Goal: Task Accomplishment & Management: Complete application form

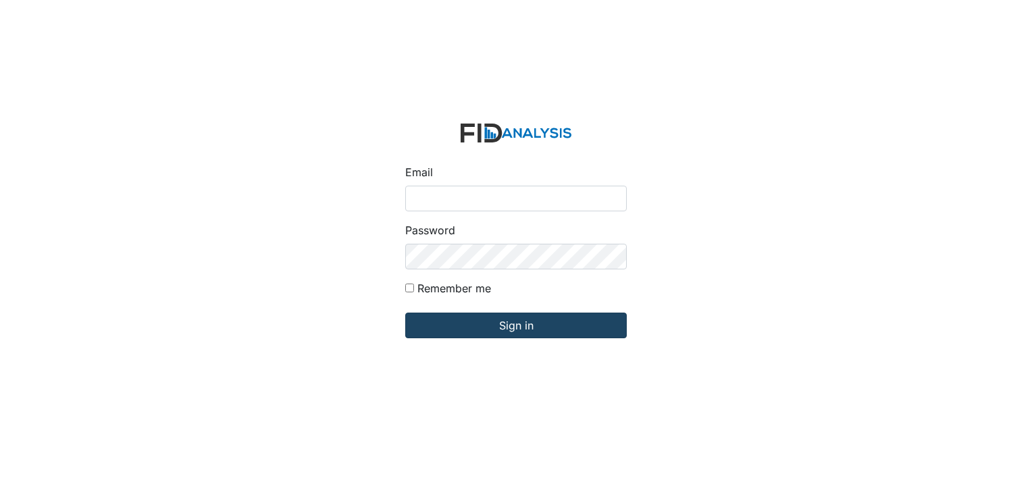
type input "[EMAIL_ADDRESS][DOMAIN_NAME]"
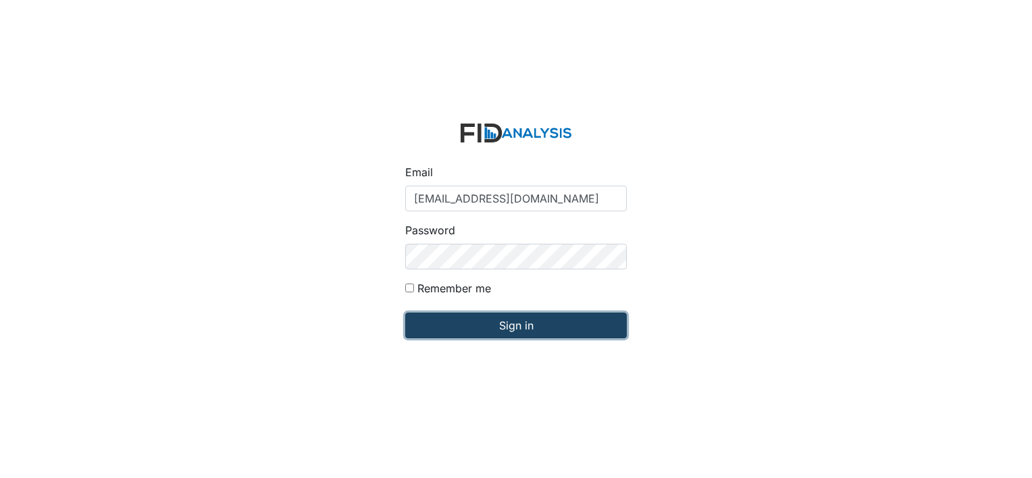
click at [519, 328] on input "Sign in" at bounding box center [516, 326] width 222 height 26
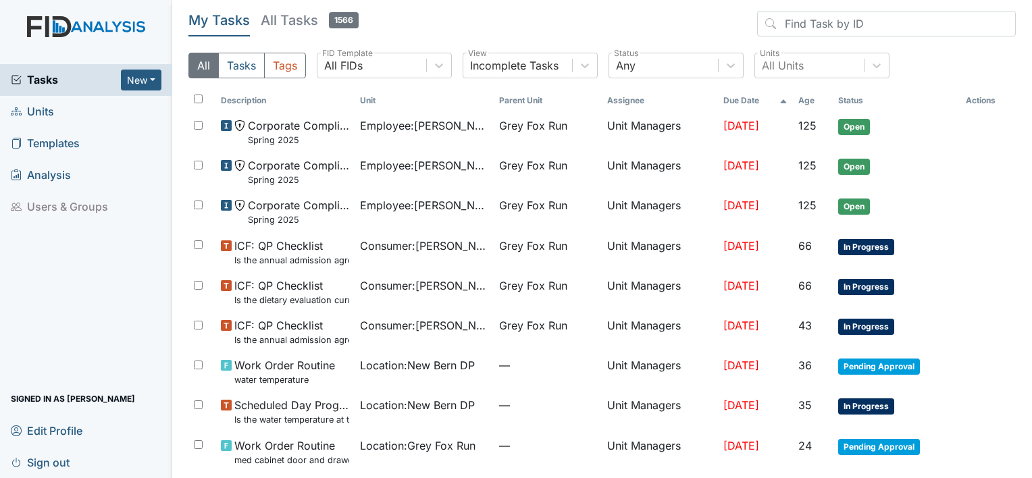
click at [42, 108] on span "Units" at bounding box center [32, 111] width 43 height 21
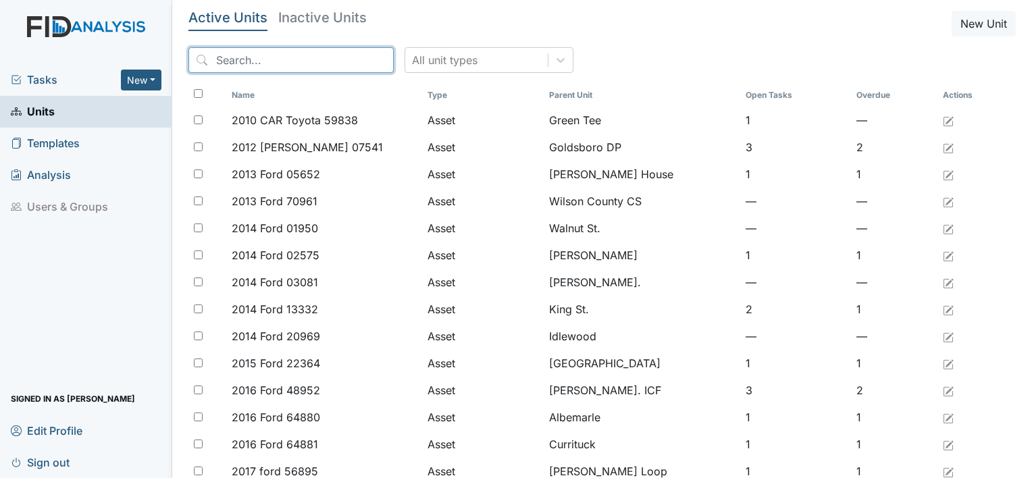
click at [283, 62] on input "search" at bounding box center [290, 60] width 205 height 26
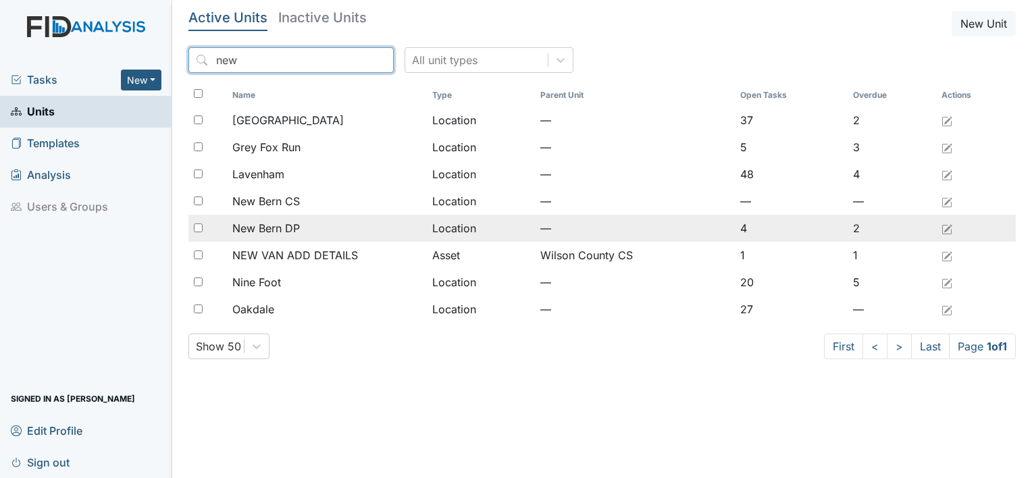
type input "new"
click at [264, 230] on span "New Bern DP" at bounding box center [266, 228] width 68 height 16
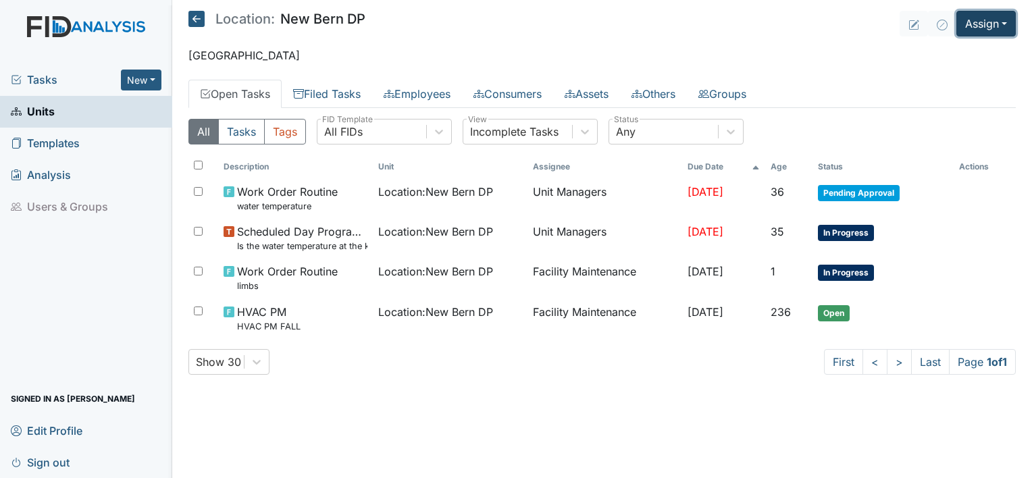
click at [1005, 22] on button "Assign" at bounding box center [985, 24] width 59 height 26
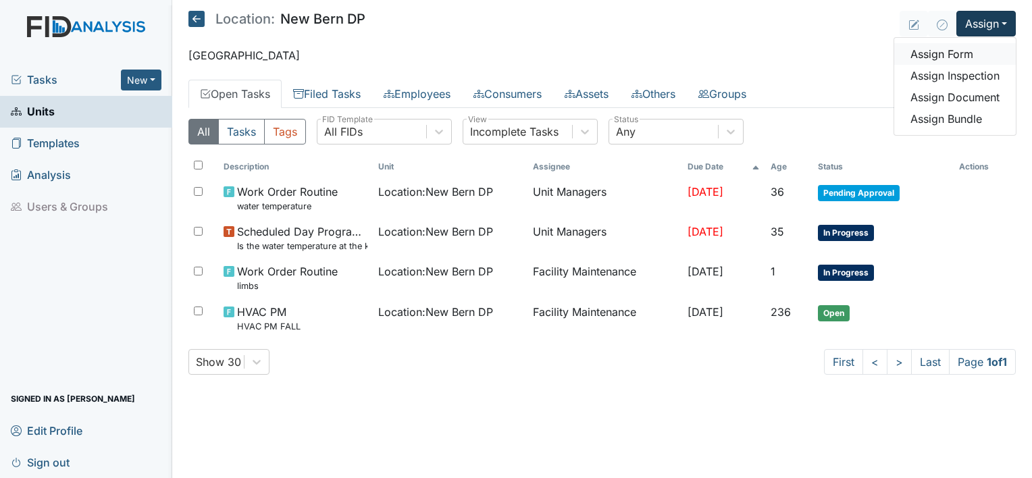
click at [968, 51] on link "Assign Form" at bounding box center [955, 54] width 122 height 22
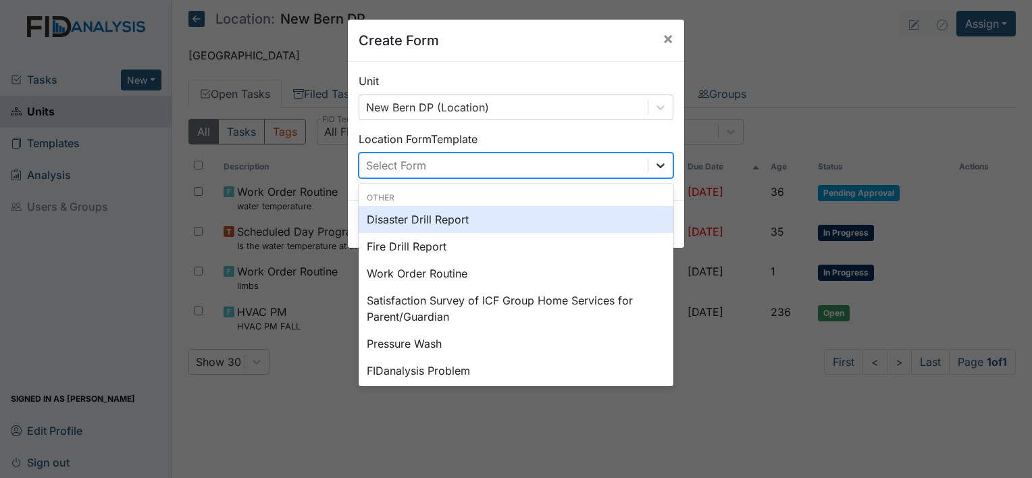
click at [656, 162] on icon at bounding box center [661, 166] width 14 height 14
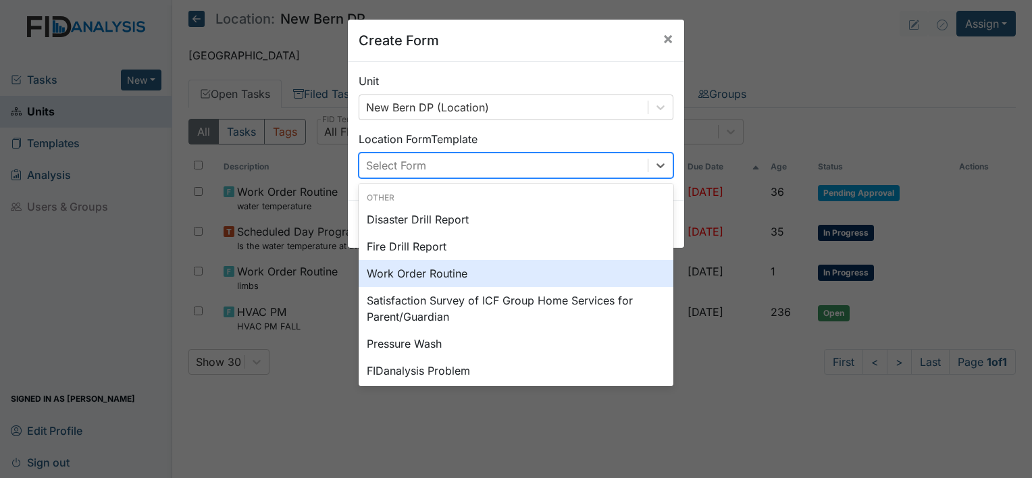
click at [593, 267] on div "Work Order Routine" at bounding box center [516, 273] width 315 height 27
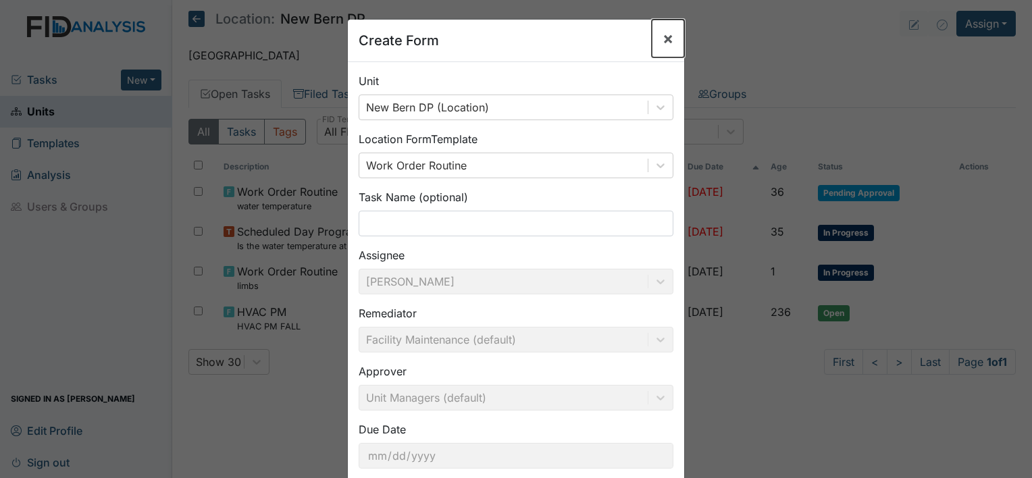
click at [662, 43] on span "×" at bounding box center [667, 38] width 11 height 20
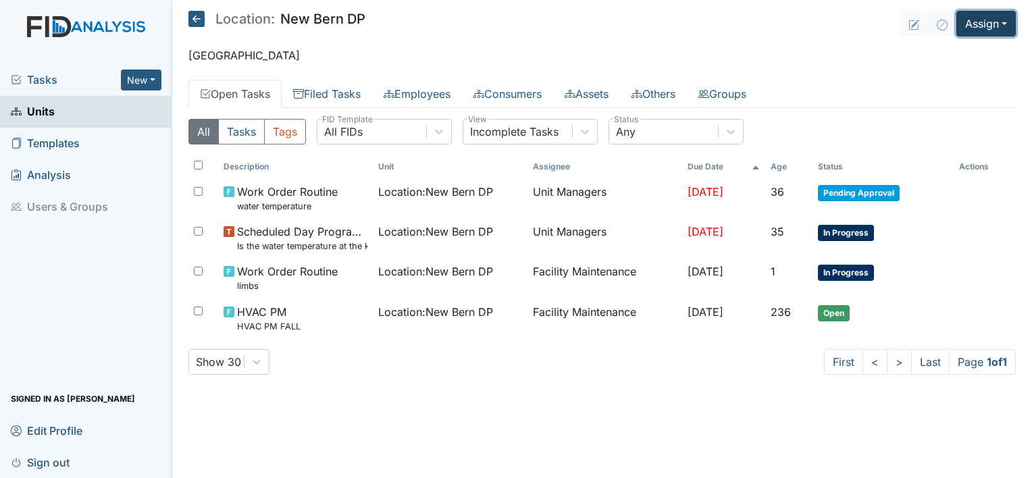
click at [1006, 19] on button "Assign" at bounding box center [985, 24] width 59 height 26
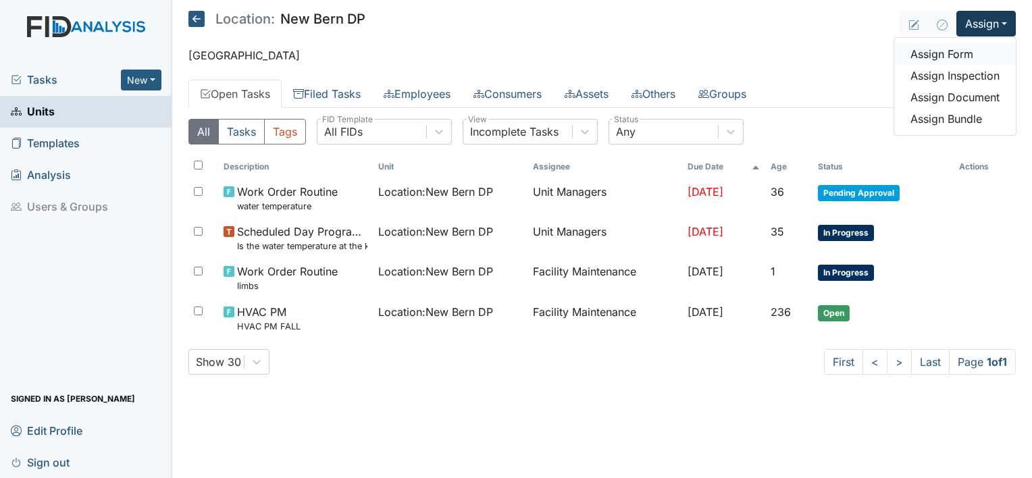
click at [972, 53] on link "Assign Form" at bounding box center [955, 54] width 122 height 22
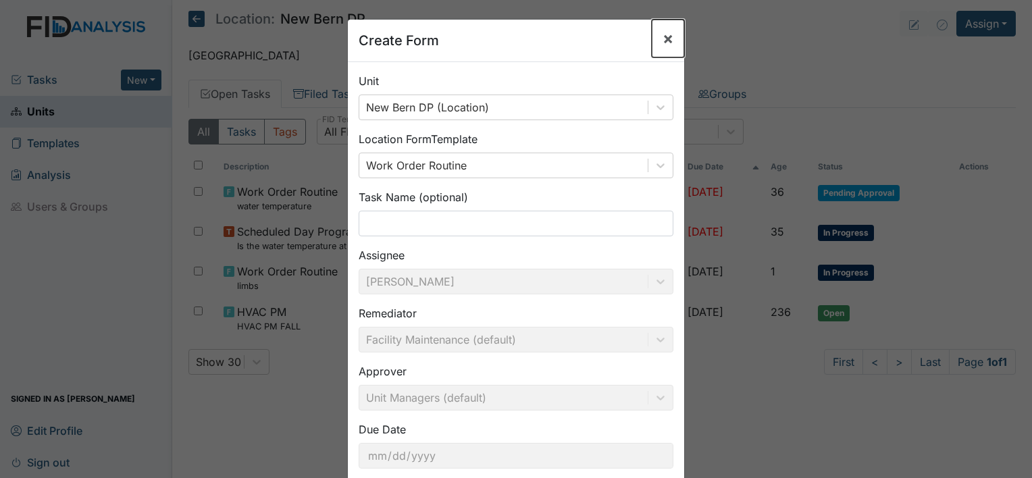
click at [662, 32] on span "×" at bounding box center [667, 38] width 11 height 20
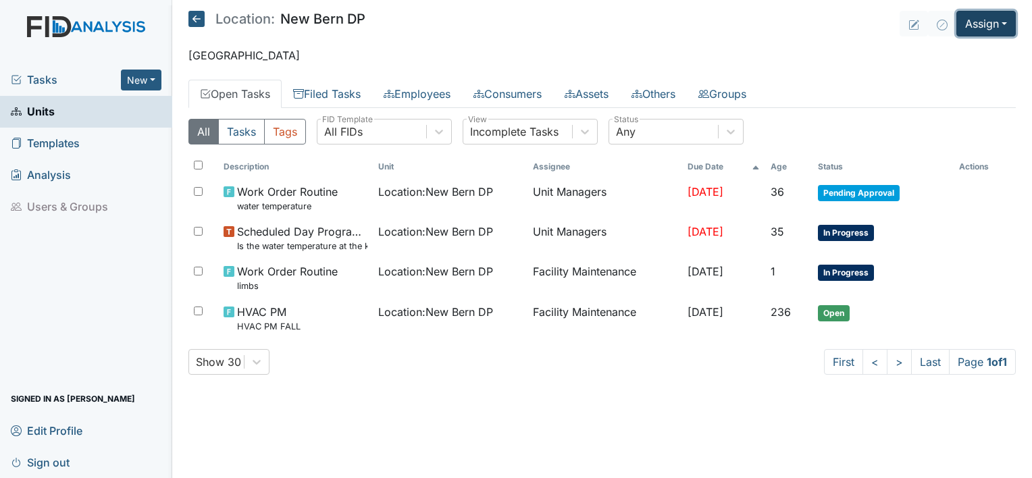
click at [1000, 19] on button "Assign" at bounding box center [985, 24] width 59 height 26
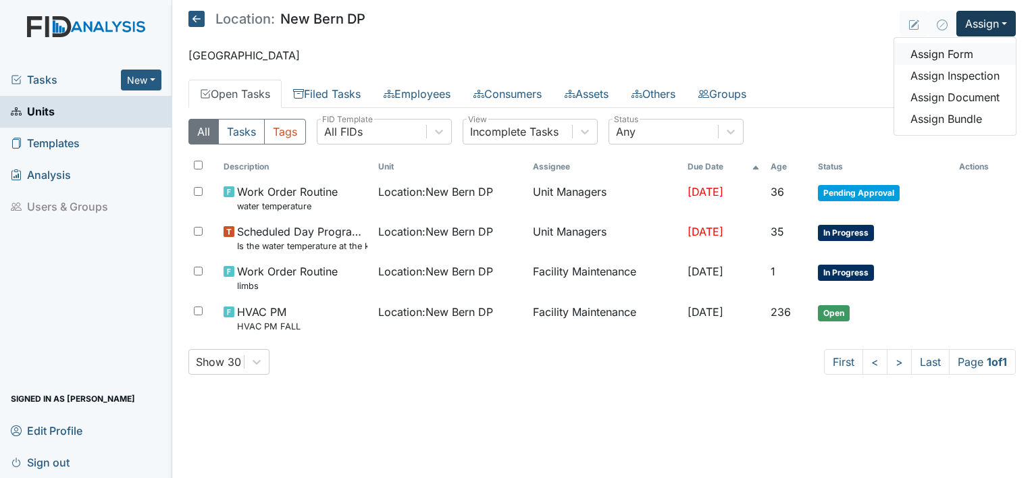
click at [977, 54] on link "Assign Form" at bounding box center [955, 54] width 122 height 22
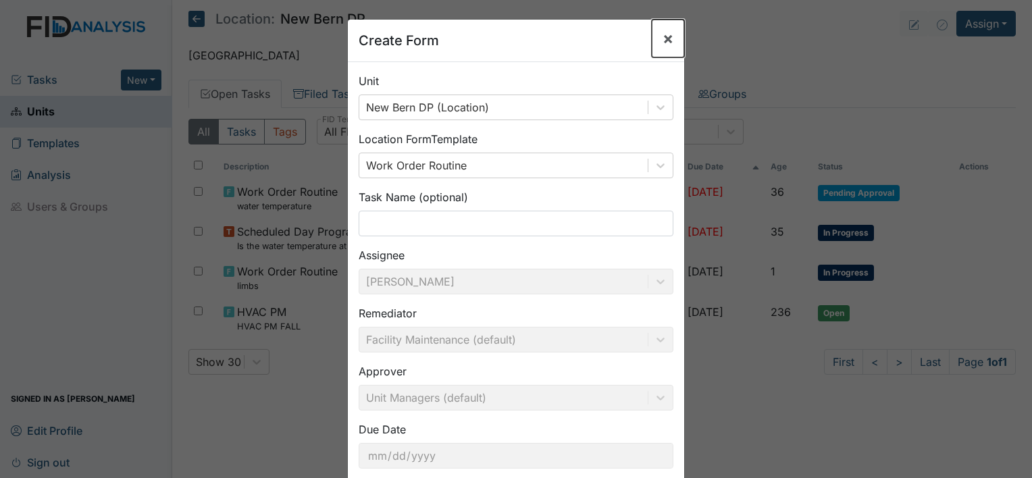
click at [662, 37] on span "×" at bounding box center [667, 38] width 11 height 20
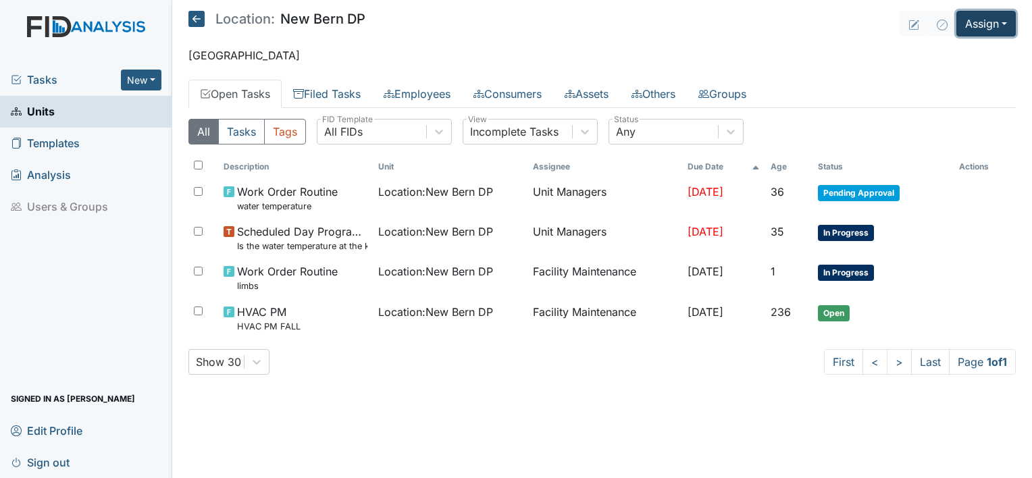
click at [1007, 16] on button "Assign" at bounding box center [985, 24] width 59 height 26
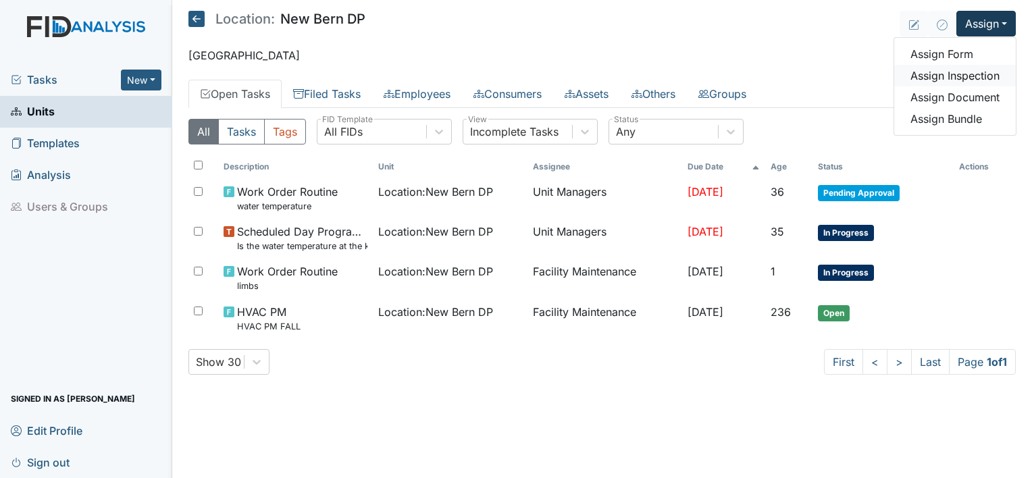
click at [992, 76] on link "Assign Inspection" at bounding box center [955, 76] width 122 height 22
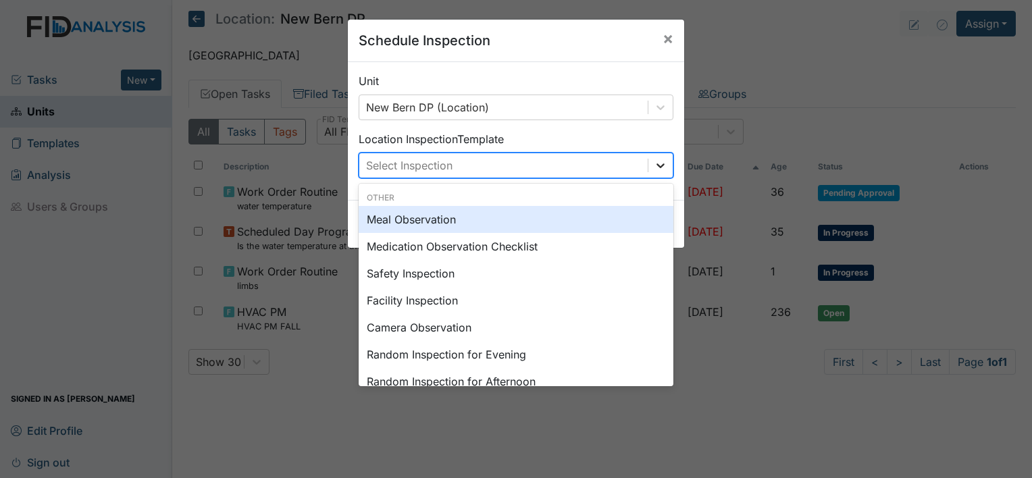
click at [662, 161] on div at bounding box center [660, 165] width 24 height 24
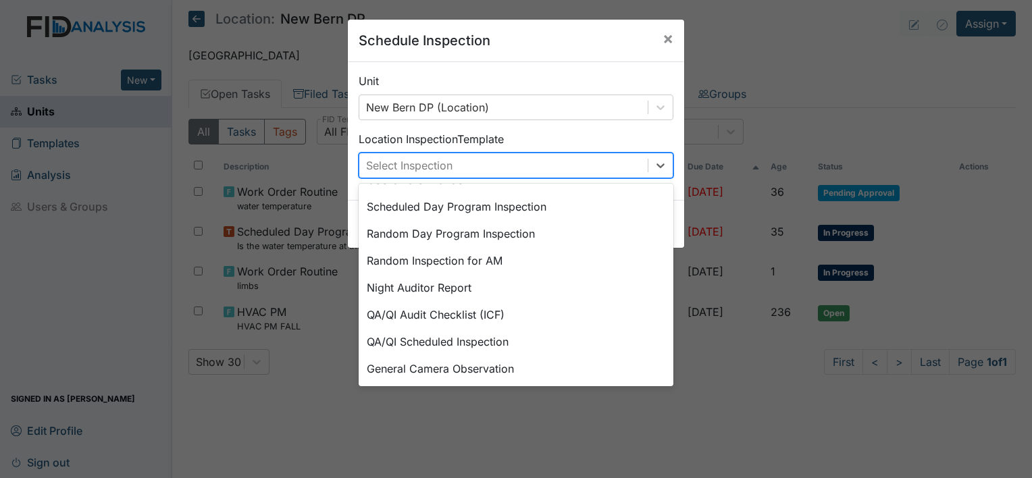
scroll to position [232, 0]
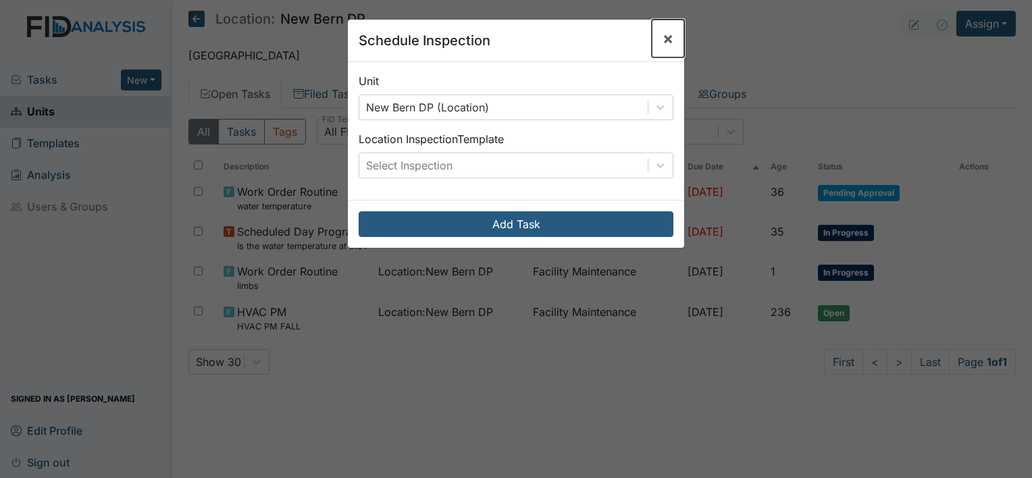
click at [665, 41] on span "×" at bounding box center [667, 38] width 11 height 20
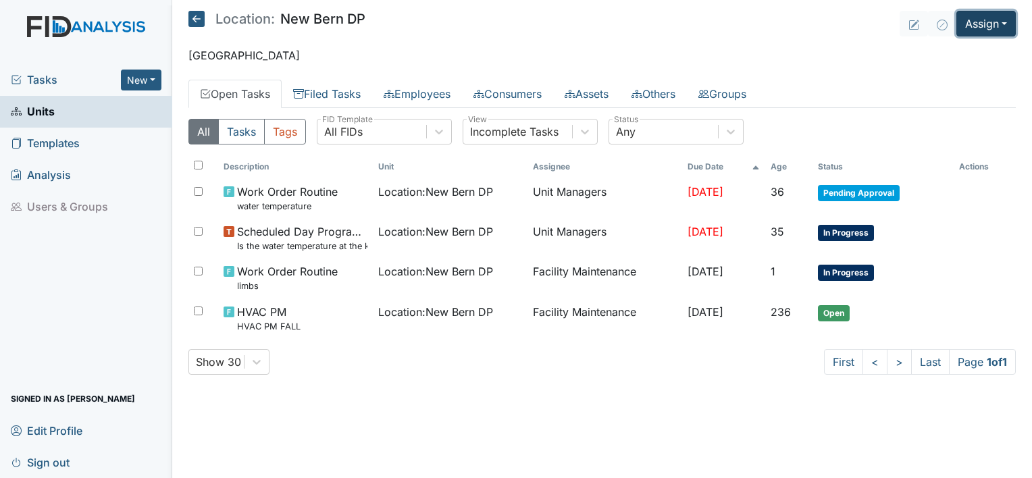
click at [1003, 21] on button "Assign" at bounding box center [985, 24] width 59 height 26
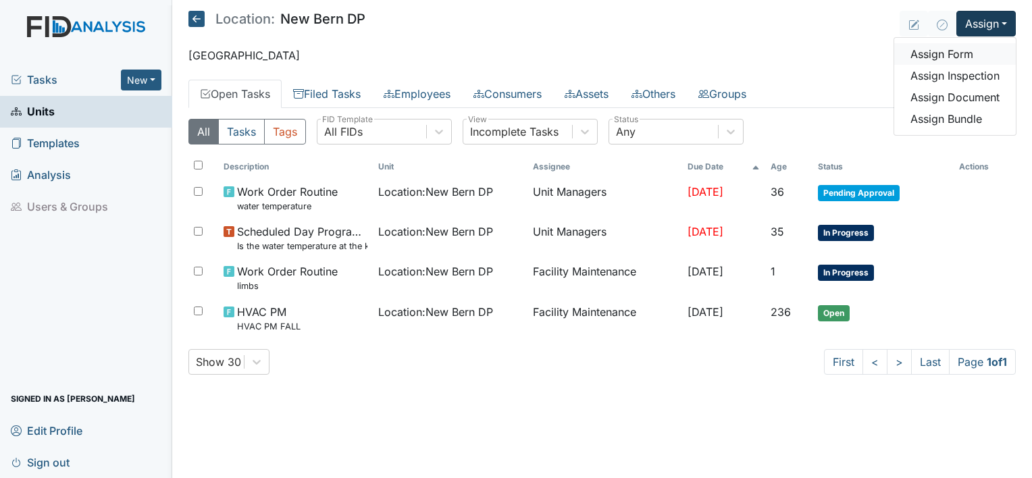
click at [962, 49] on link "Assign Form" at bounding box center [955, 54] width 122 height 22
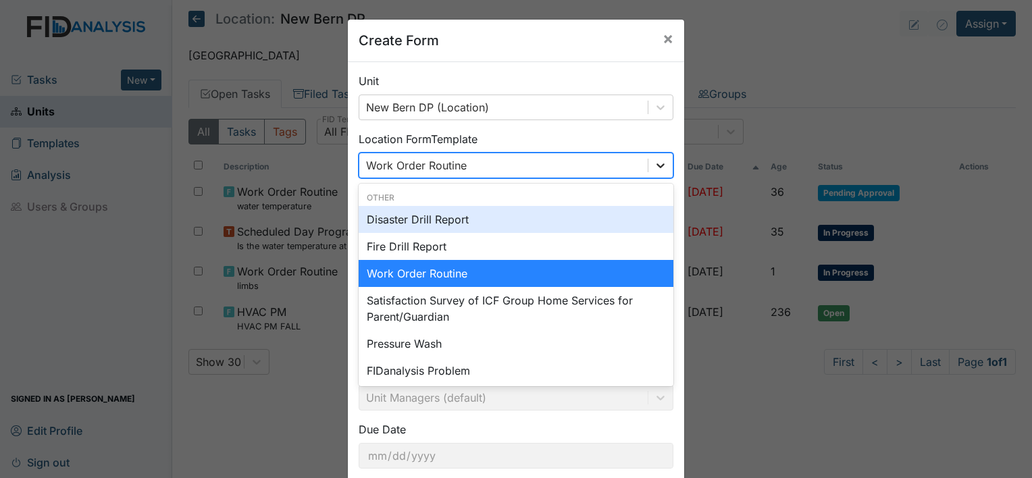
click at [657, 164] on icon at bounding box center [661, 166] width 14 height 14
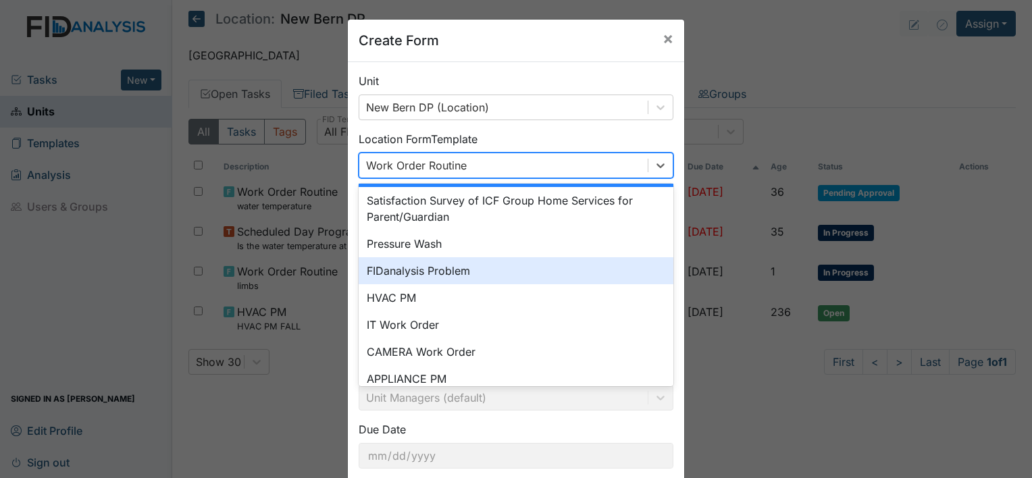
scroll to position [108, 0]
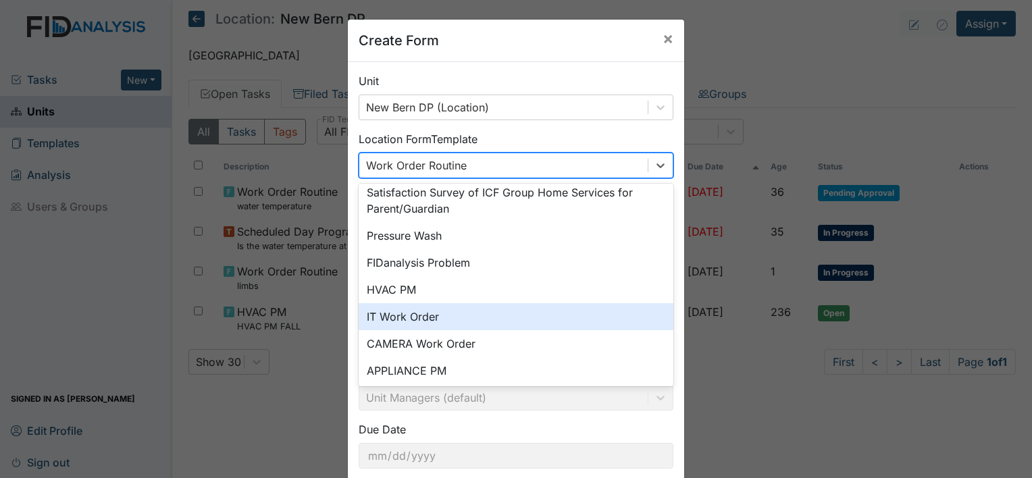
click at [526, 322] on div "IT Work Order" at bounding box center [516, 316] width 315 height 27
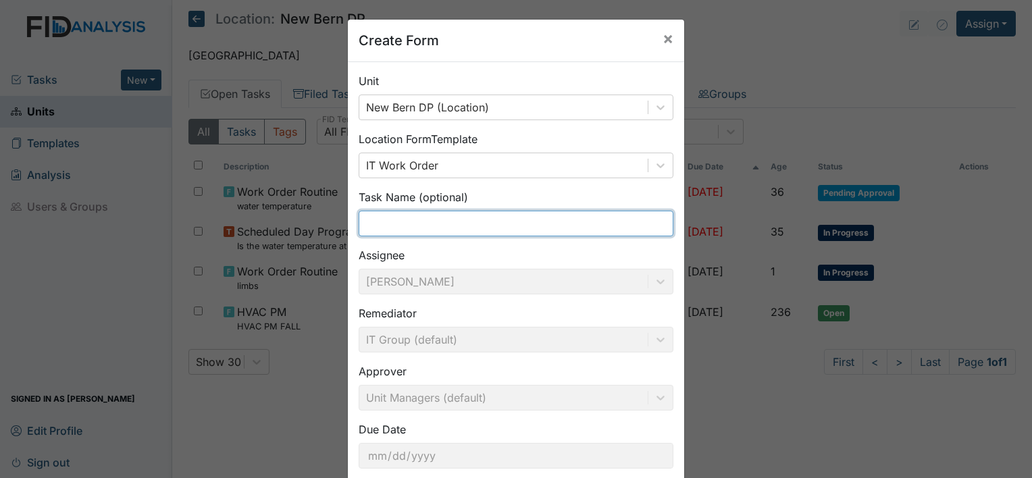
click at [425, 222] on input "text" at bounding box center [516, 224] width 315 height 26
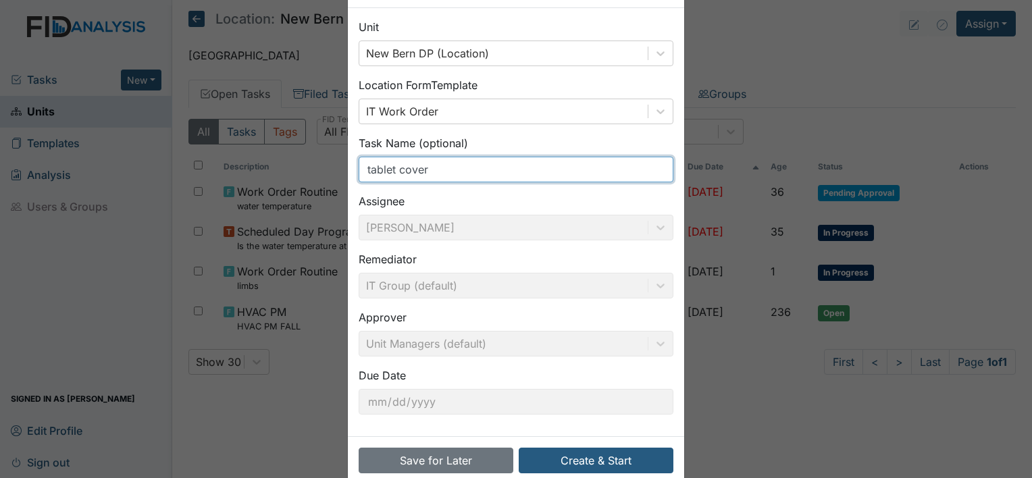
scroll to position [78, 0]
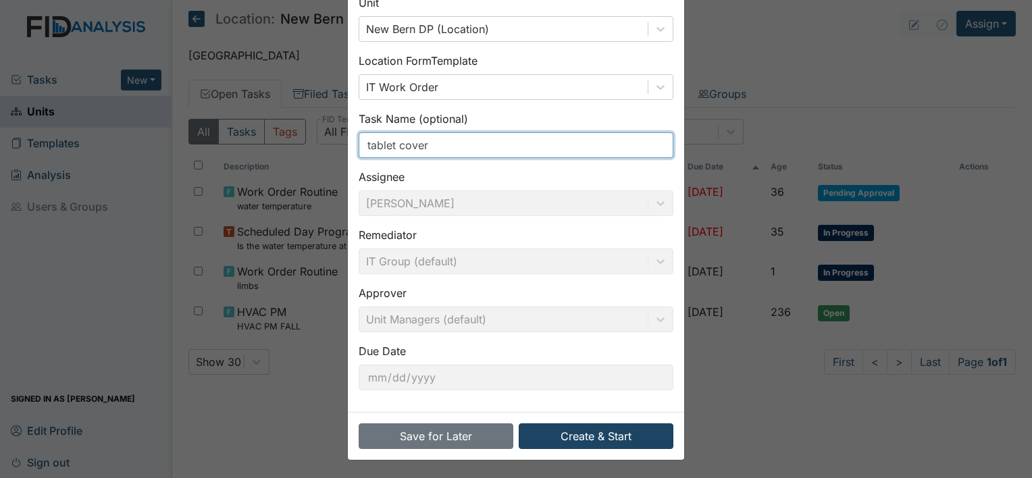
type input "tablet cover"
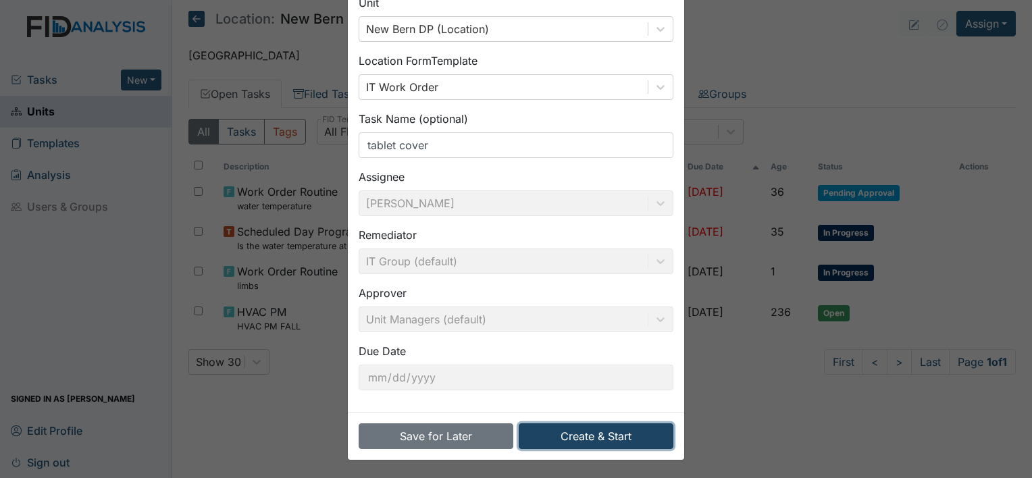
click at [573, 432] on button "Create & Start" at bounding box center [596, 436] width 155 height 26
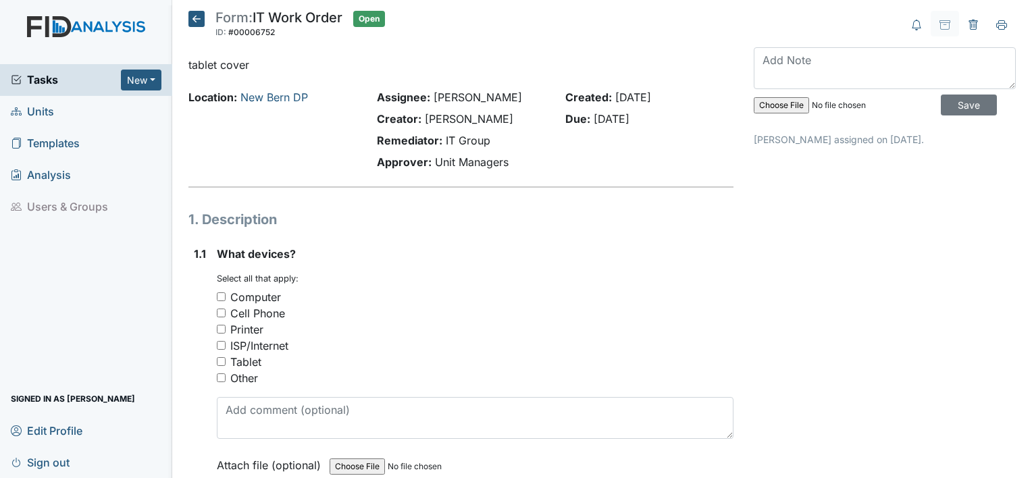
click at [219, 362] on input "Tablet" at bounding box center [221, 361] width 9 height 9
checkbox input "true"
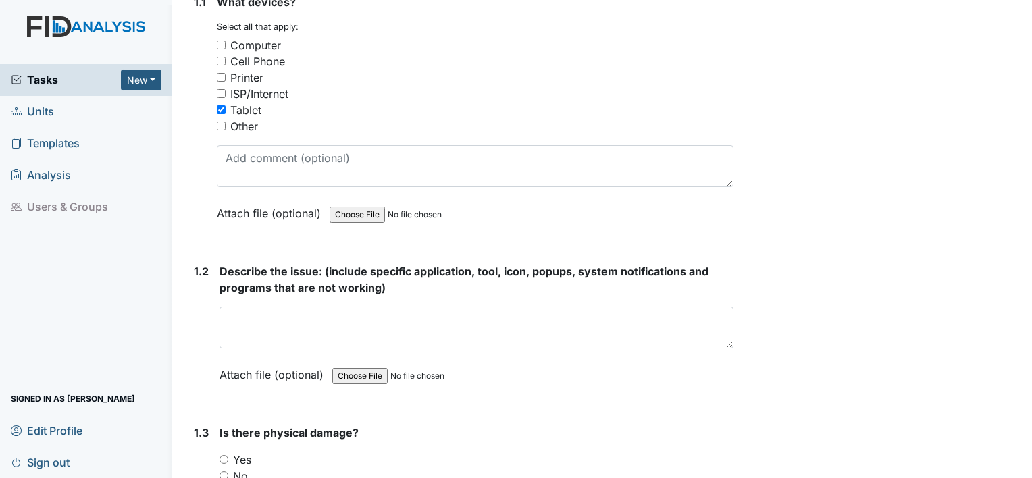
scroll to position [261, 0]
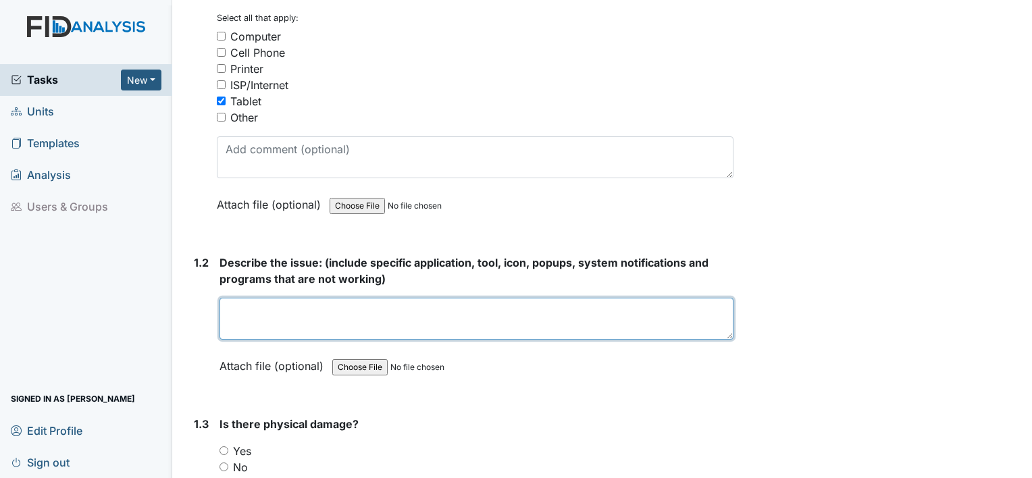
click at [294, 311] on textarea at bounding box center [476, 319] width 514 height 42
type textarea "N"
type textarea "tablet cover is broken on one side"
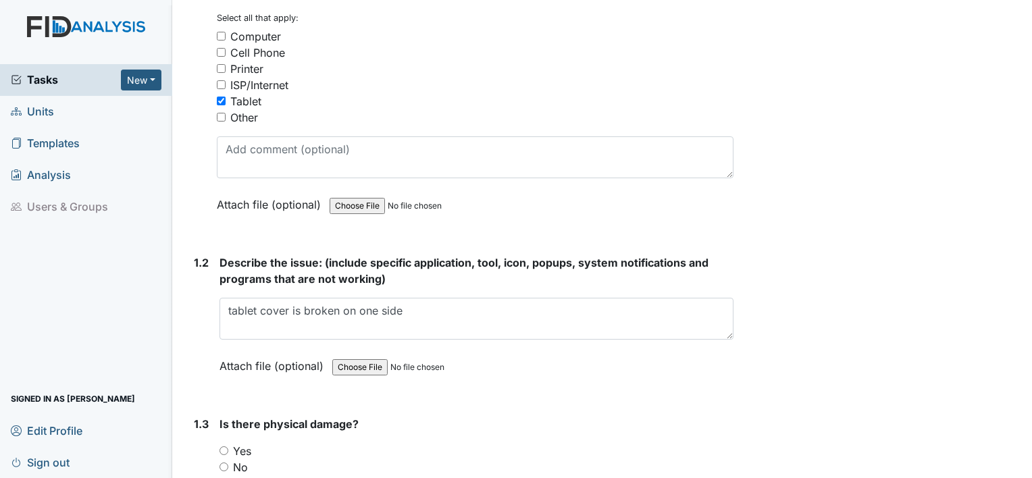
click at [222, 447] on input "Yes" at bounding box center [223, 450] width 9 height 9
radio input "true"
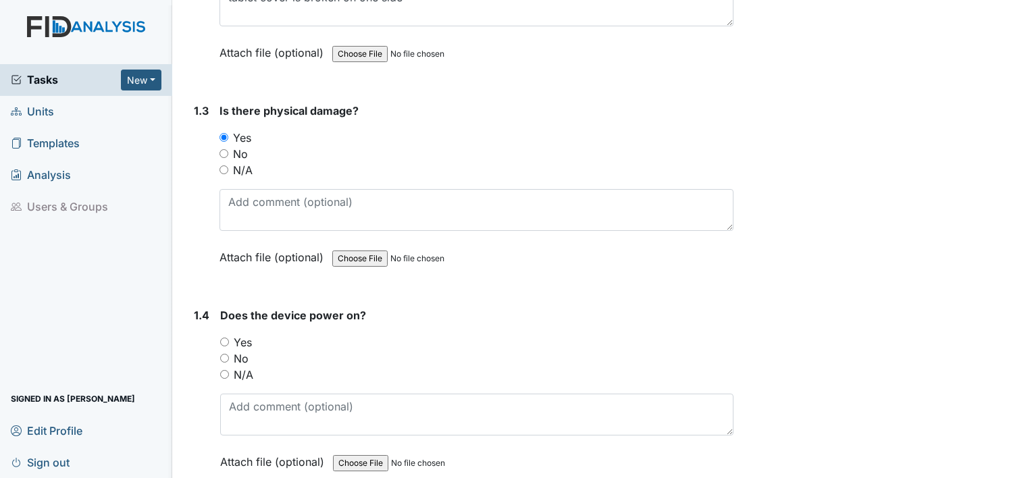
scroll to position [605, 0]
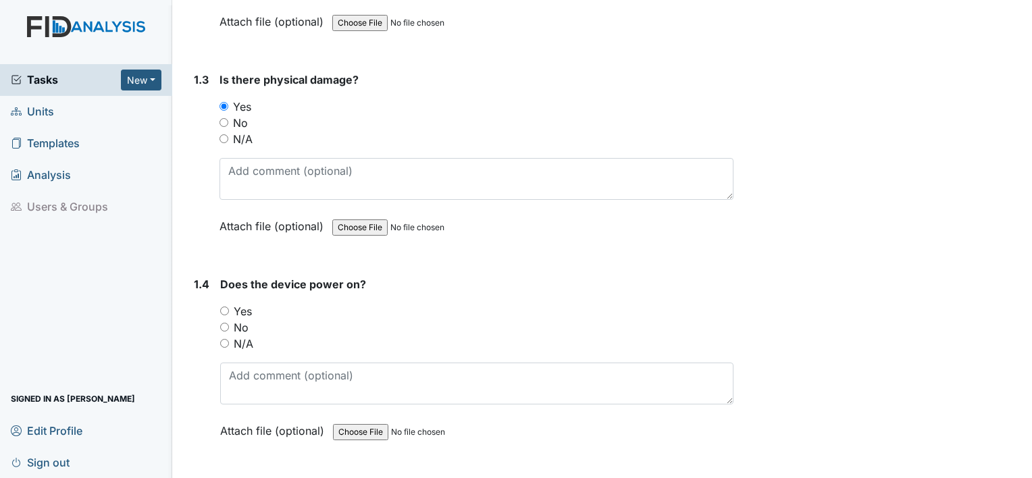
click at [224, 308] on input "Yes" at bounding box center [224, 311] width 9 height 9
radio input "true"
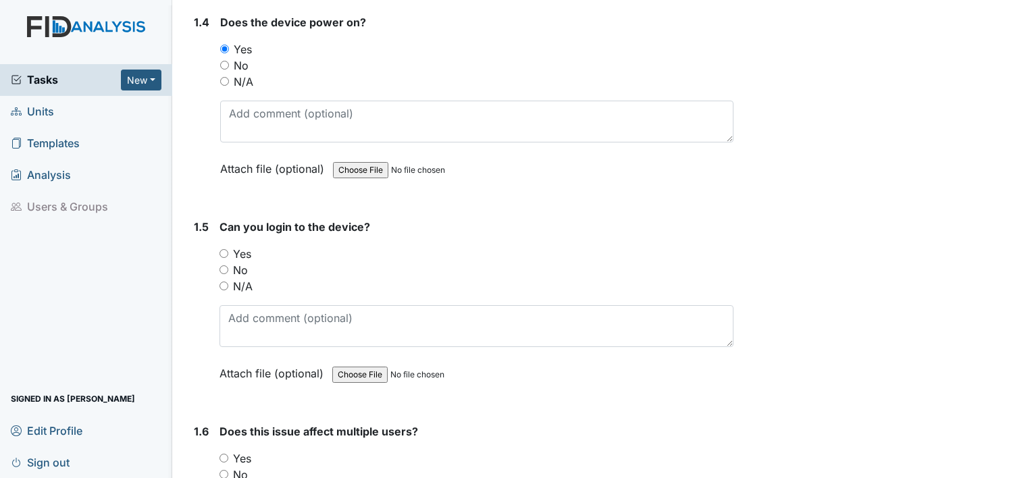
scroll to position [912, 0]
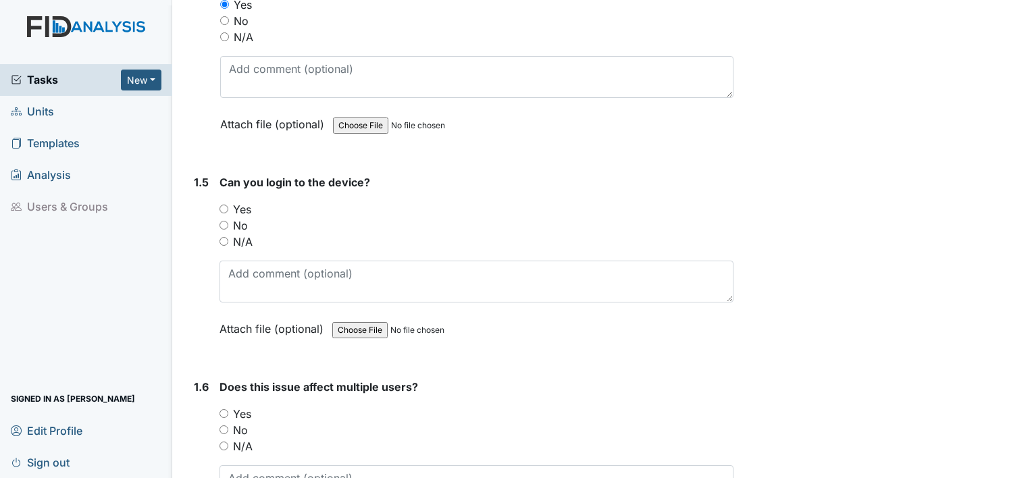
click at [222, 205] on input "Yes" at bounding box center [223, 209] width 9 height 9
radio input "true"
click at [224, 425] on input "No" at bounding box center [223, 429] width 9 height 9
radio input "true"
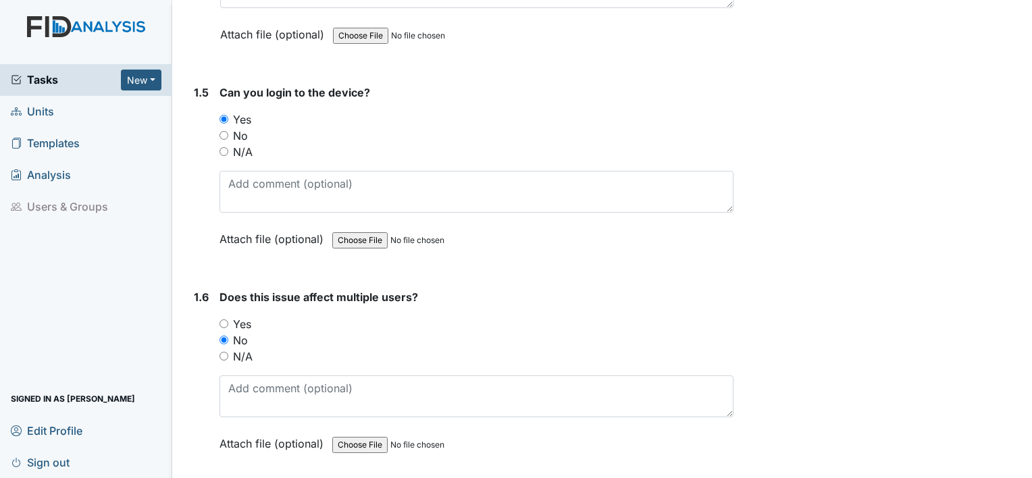
scroll to position [1049, 0]
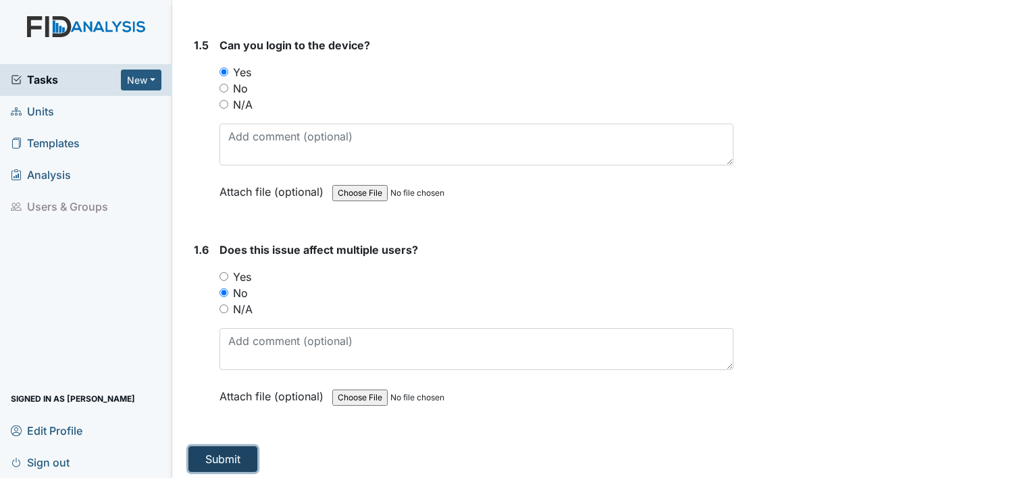
click at [223, 452] on button "Submit" at bounding box center [222, 459] width 69 height 26
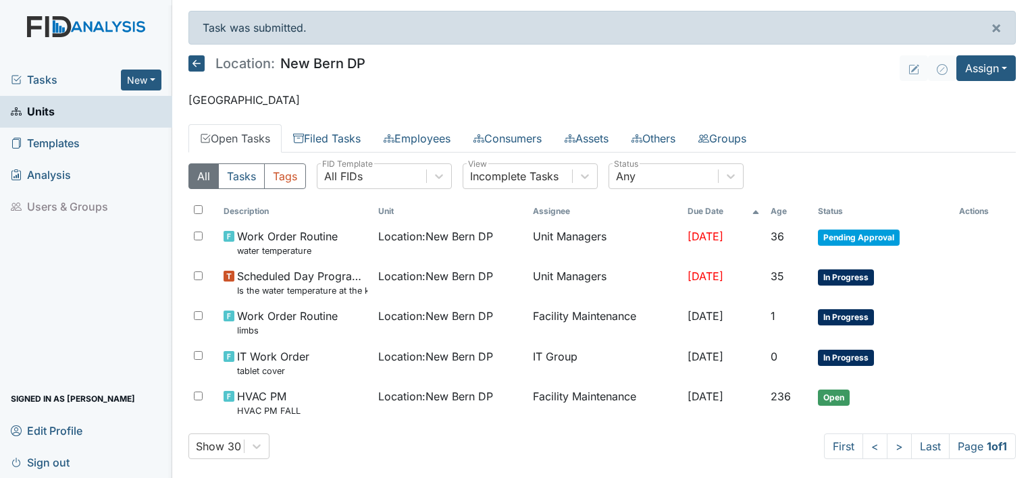
click at [66, 461] on span "Sign out" at bounding box center [40, 462] width 59 height 21
